Goal: Information Seeking & Learning: Learn about a topic

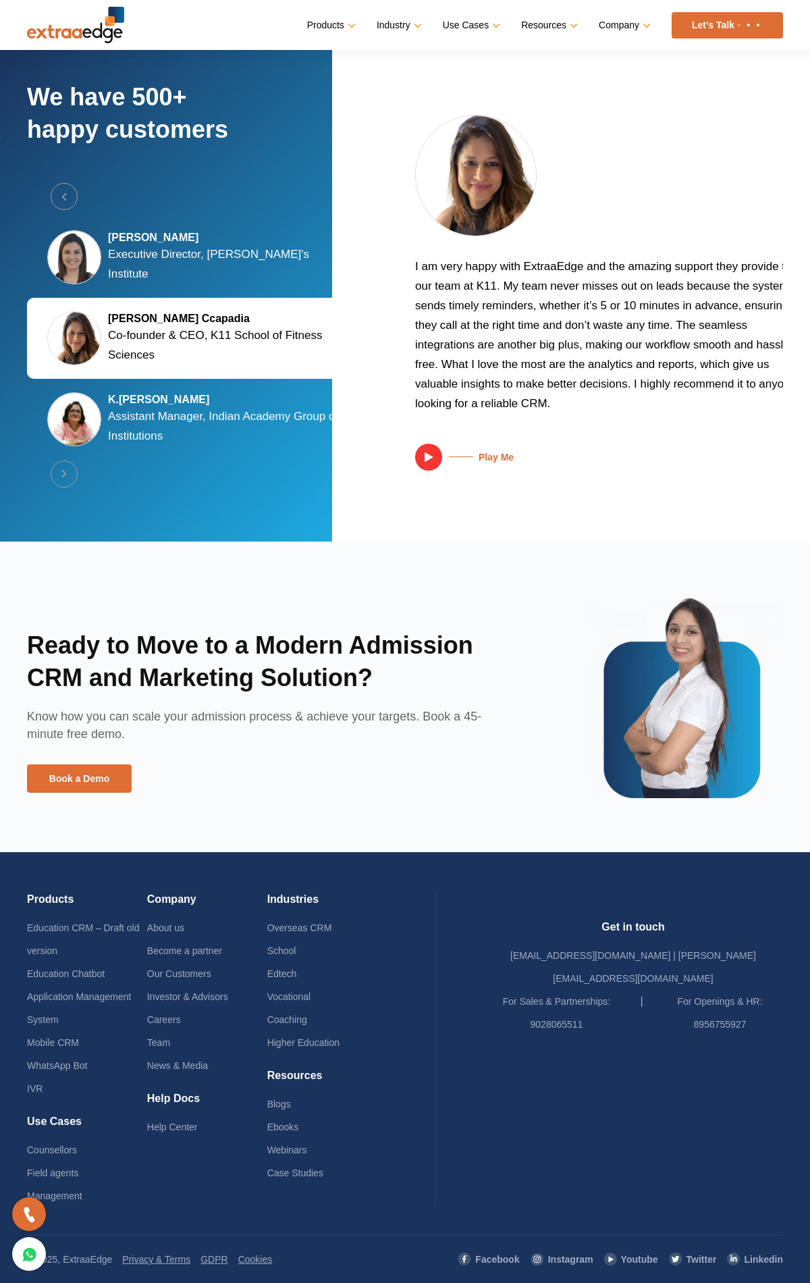
scroll to position [2585, 0]
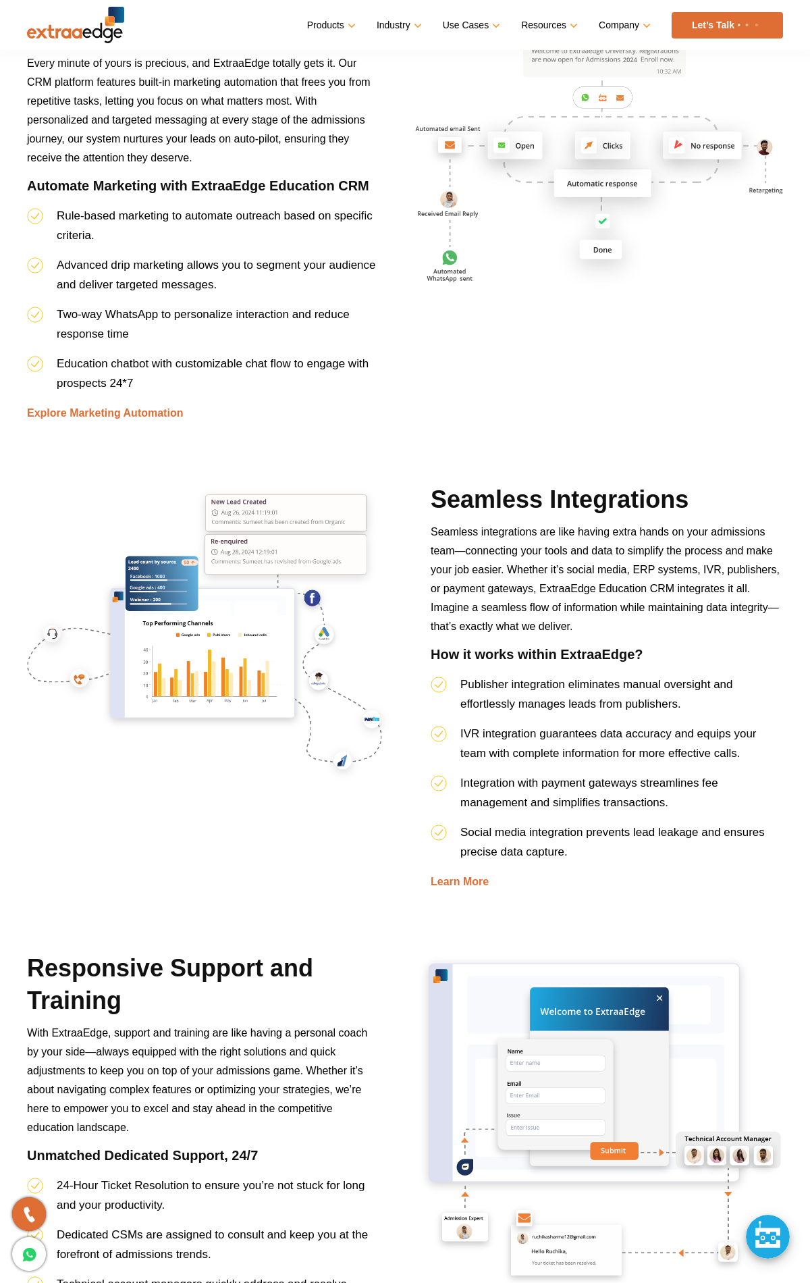
scroll to position [5832, 0]
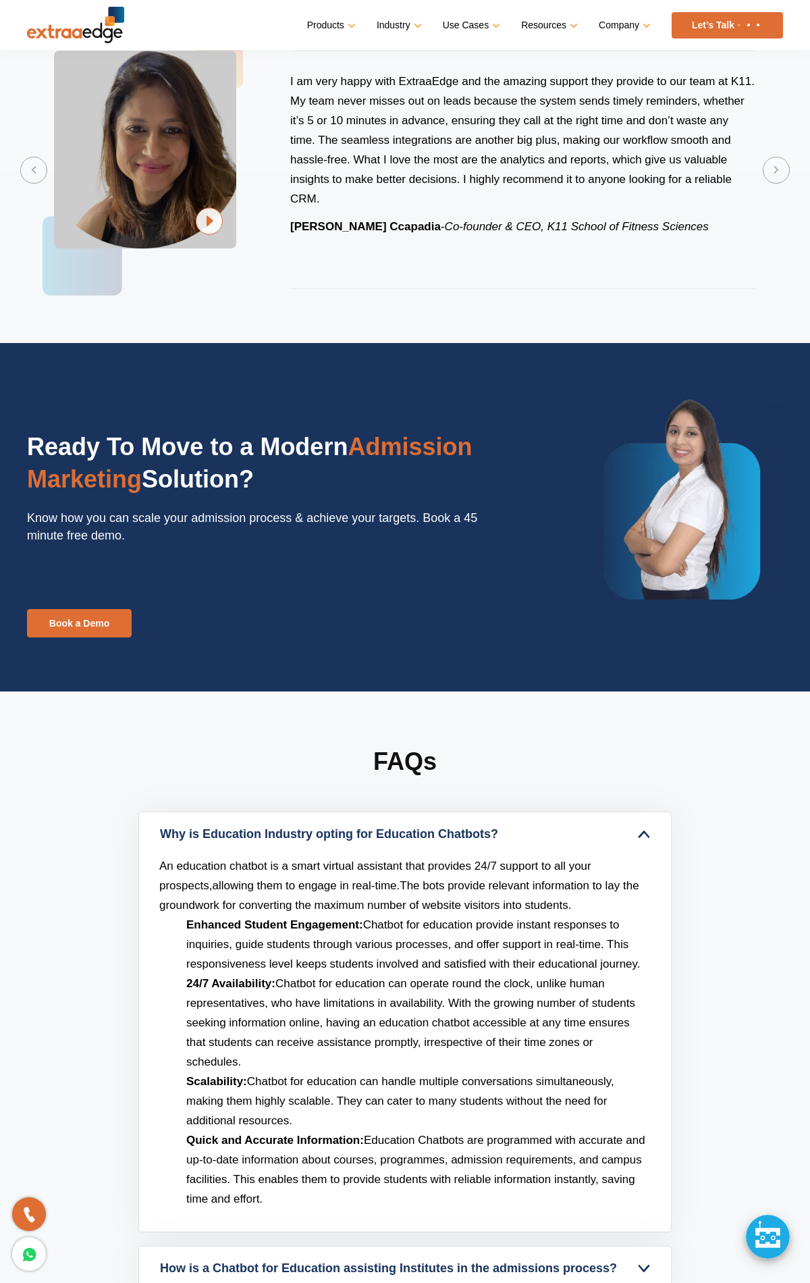
scroll to position [3595, 0]
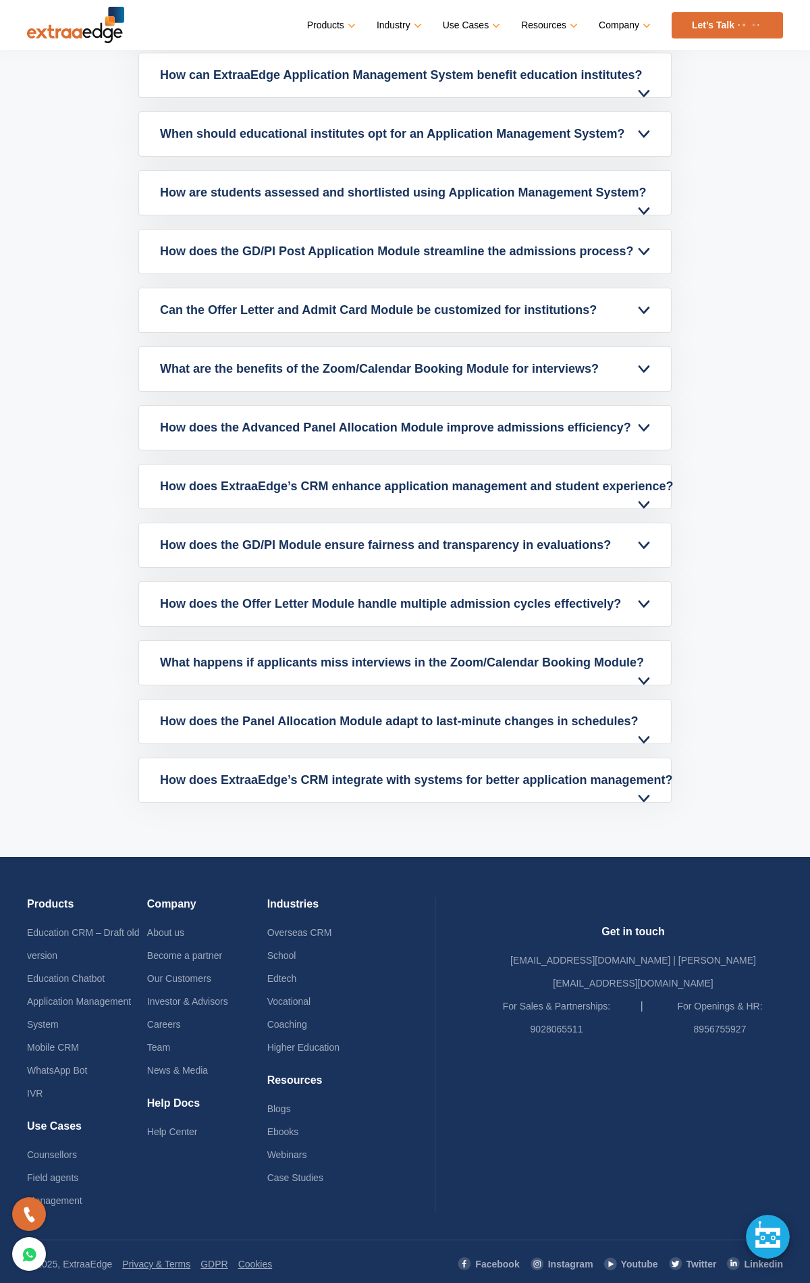
scroll to position [4291, 0]
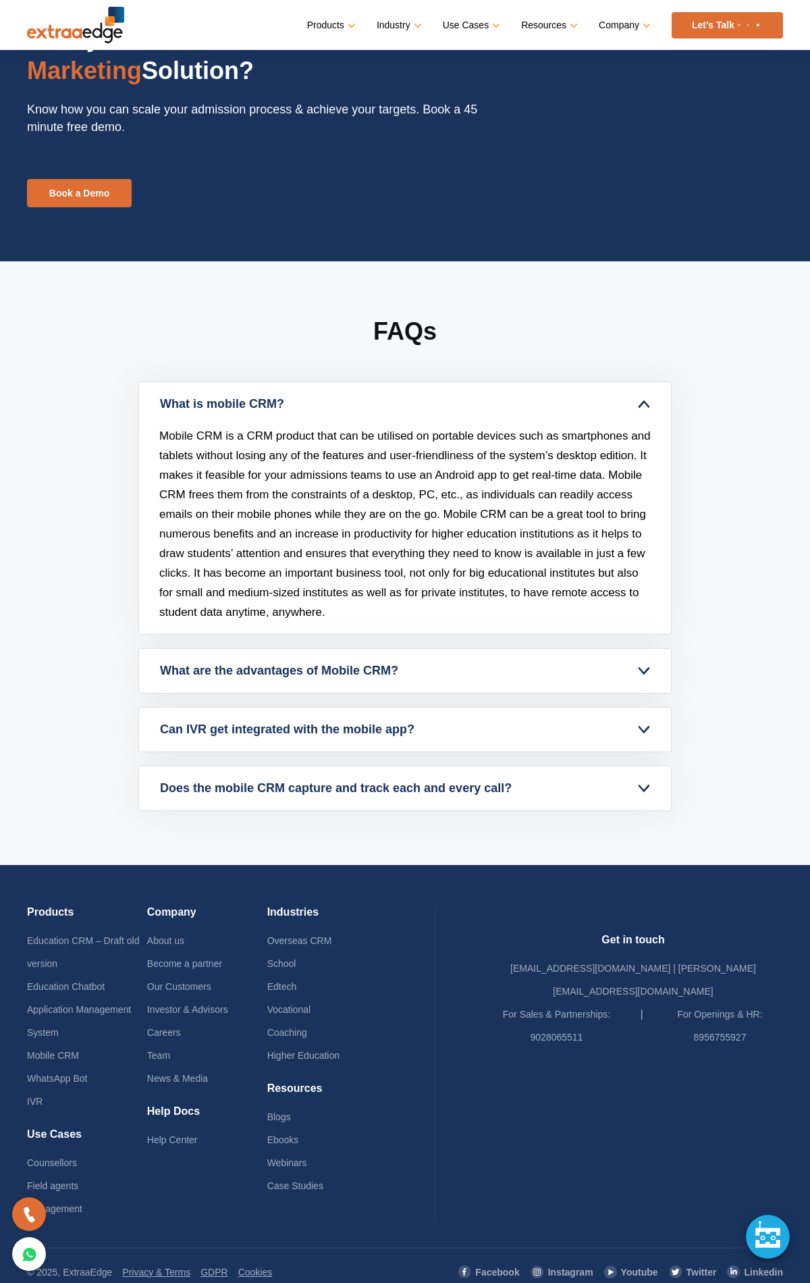
scroll to position [2919, 0]
